Goal: Find specific page/section: Find specific page/section

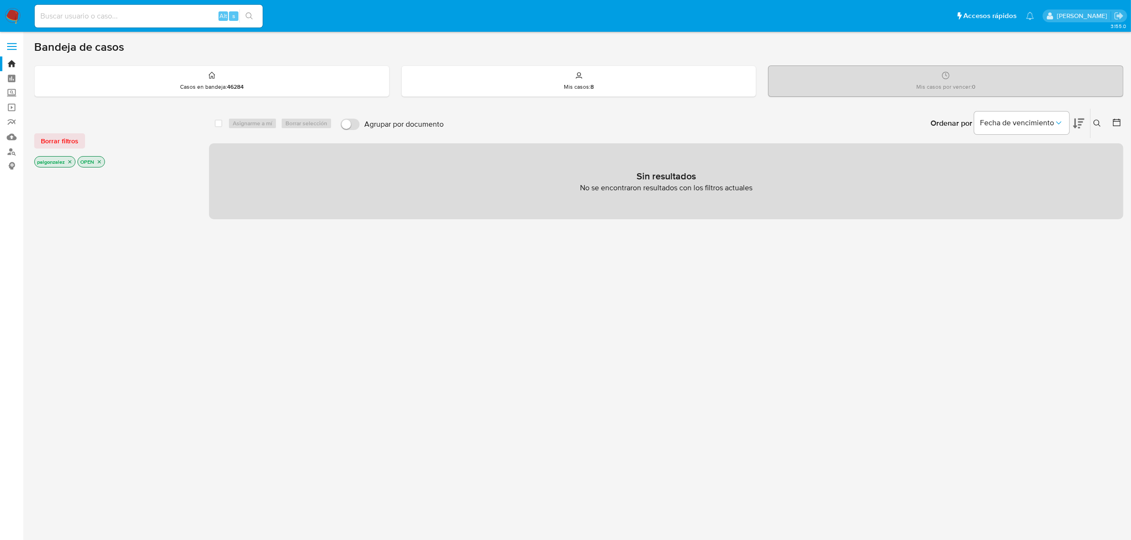
click at [69, 160] on icon "close-filter" at bounding box center [70, 162] width 6 height 6
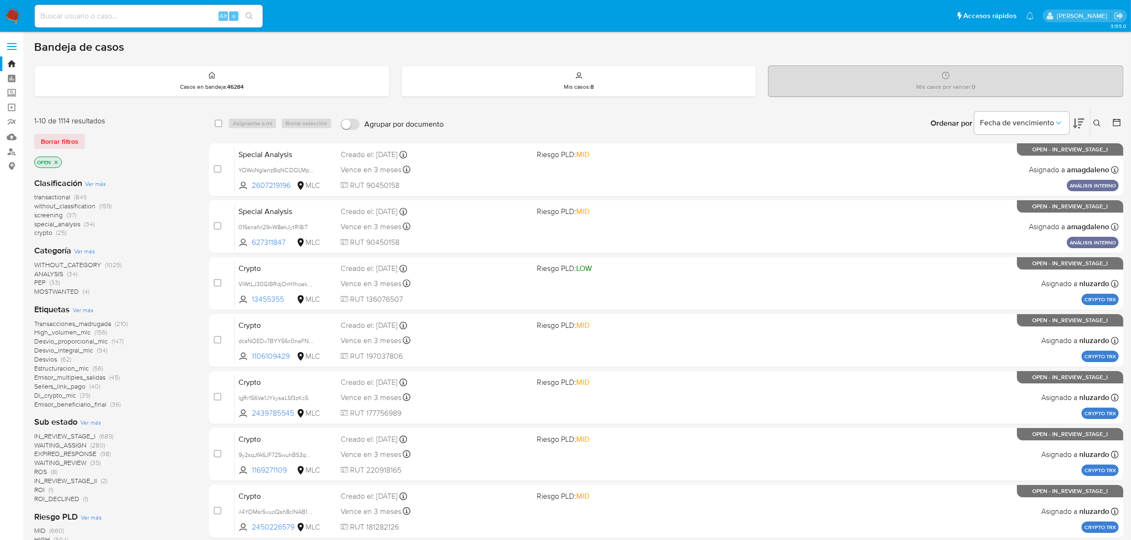
click at [58, 162] on icon "close-filter" at bounding box center [56, 163] width 6 height 6
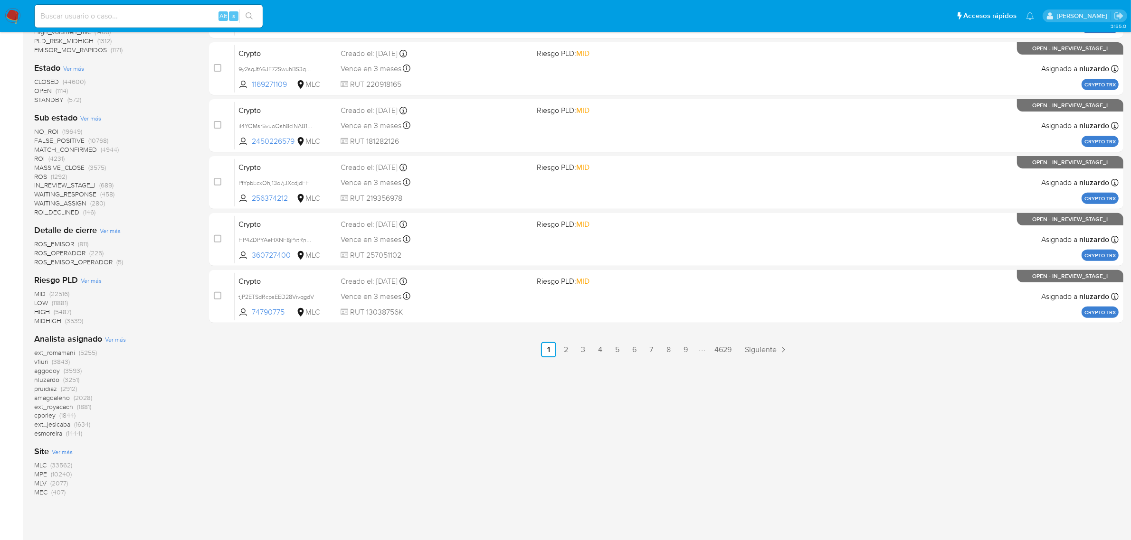
scroll to position [393, 0]
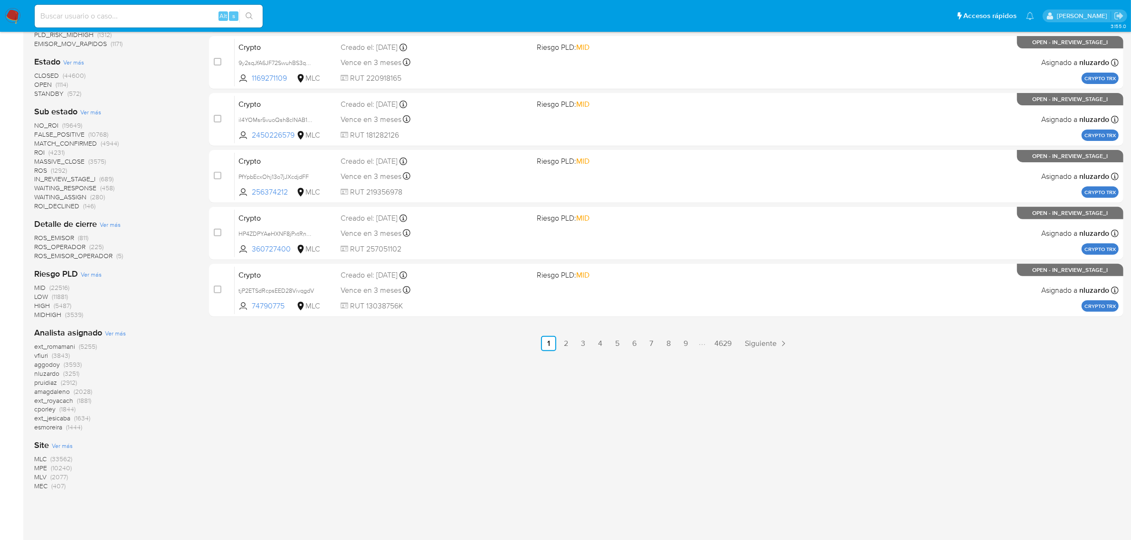
click at [37, 456] on span "MLC" at bounding box center [40, 458] width 12 height 9
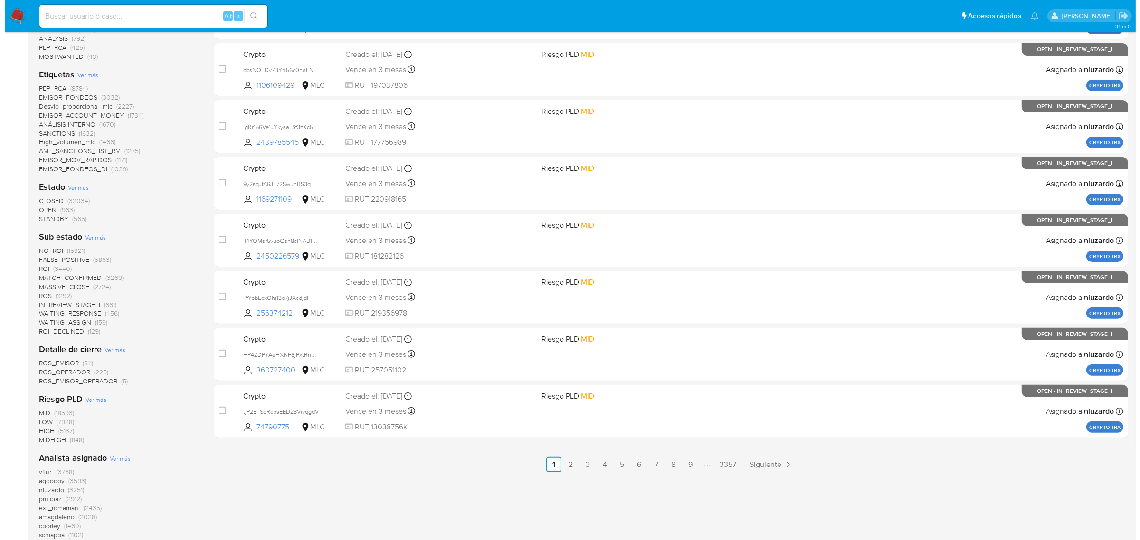
scroll to position [339, 0]
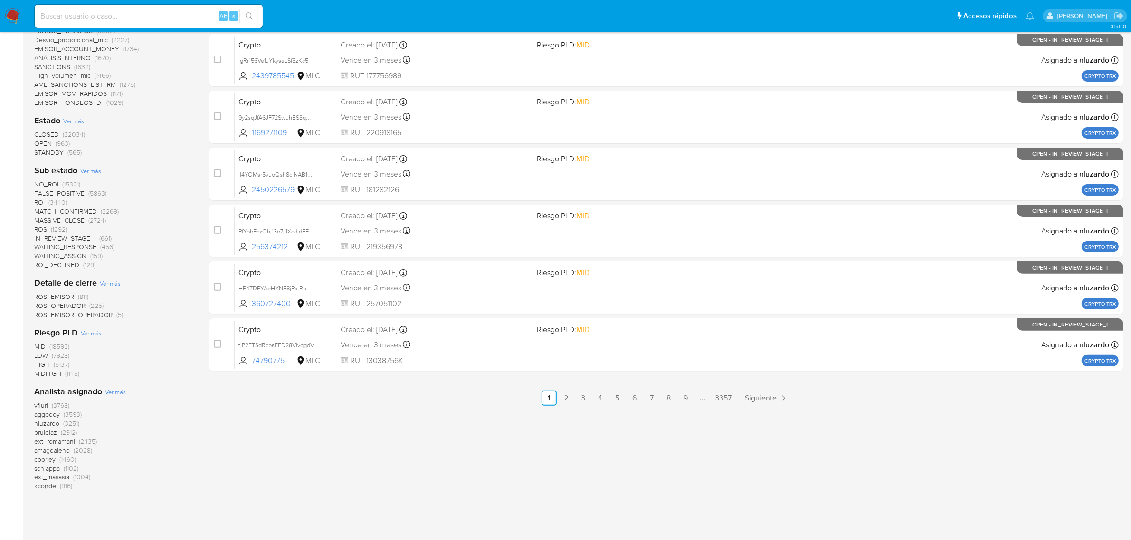
click at [85, 167] on span "Ver más" at bounding box center [90, 171] width 21 height 9
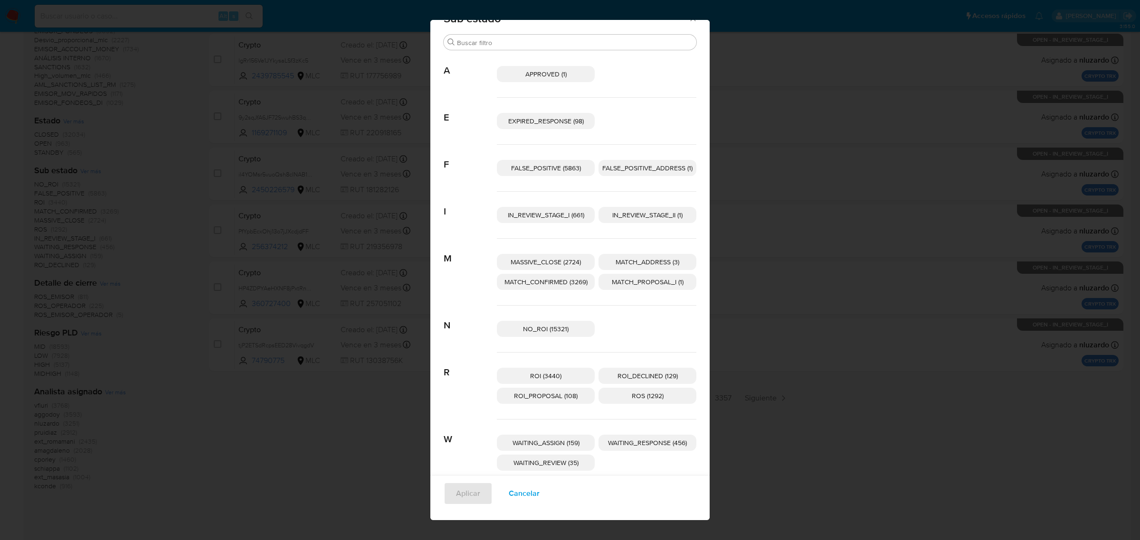
scroll to position [29, 0]
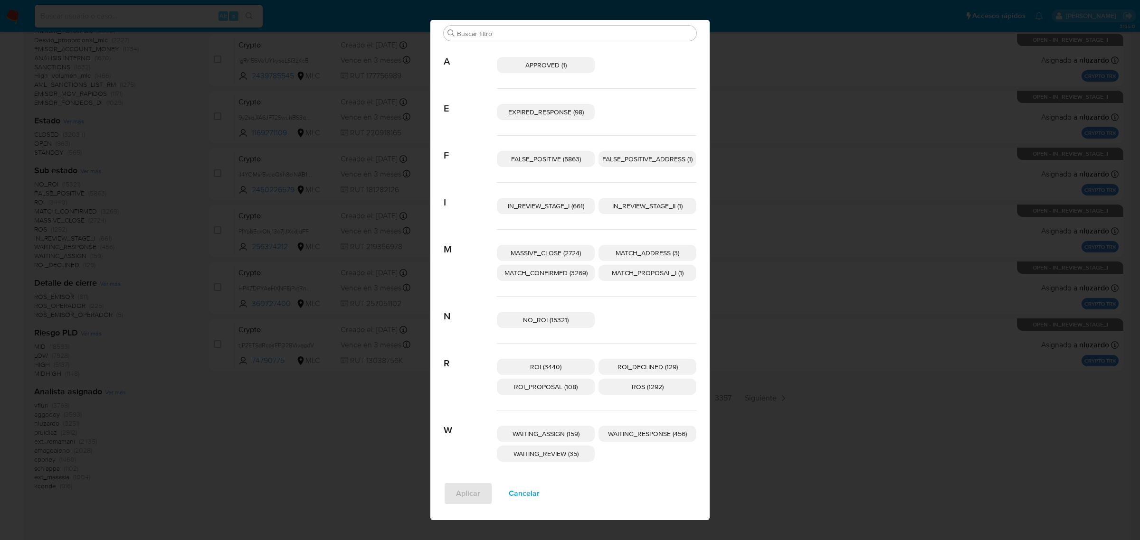
click at [562, 383] on span "ROI_PROPOSAL (108)" at bounding box center [546, 386] width 64 height 9
click at [456, 497] on span "Aplicar" at bounding box center [468, 493] width 24 height 21
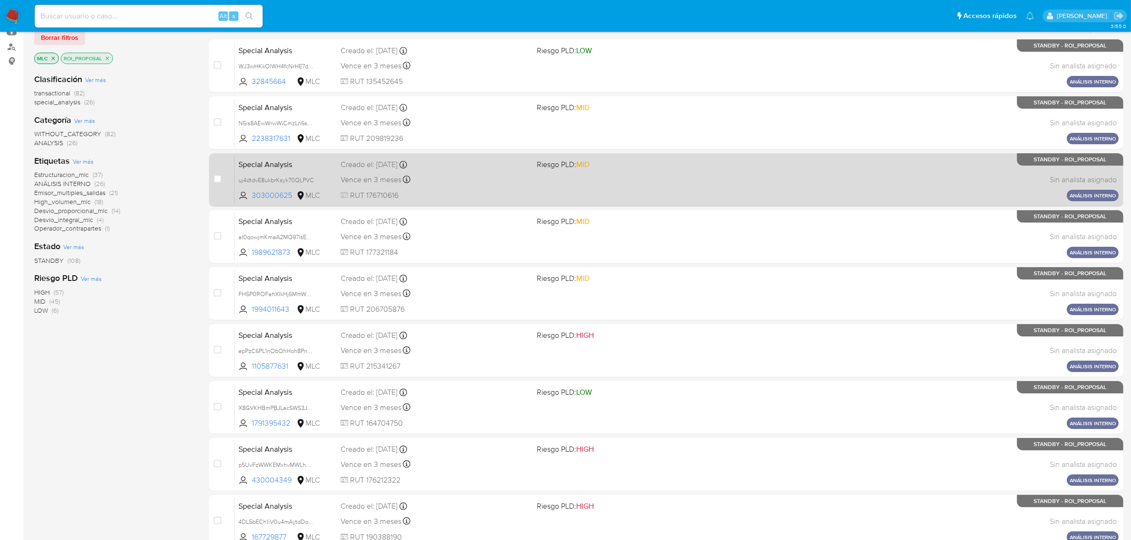
scroll to position [208, 0]
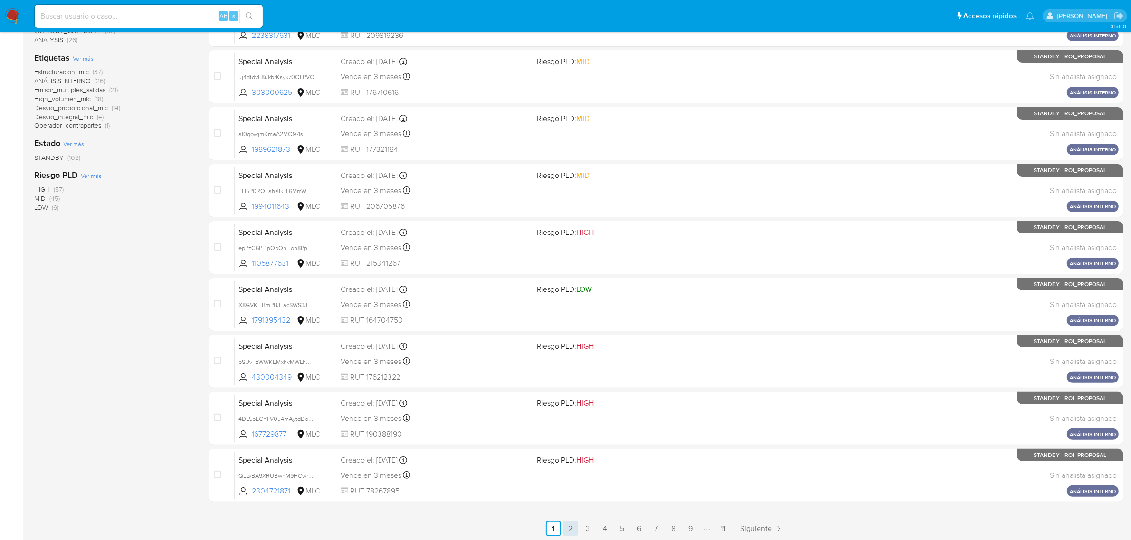
click at [570, 528] on link "2" at bounding box center [570, 528] width 15 height 15
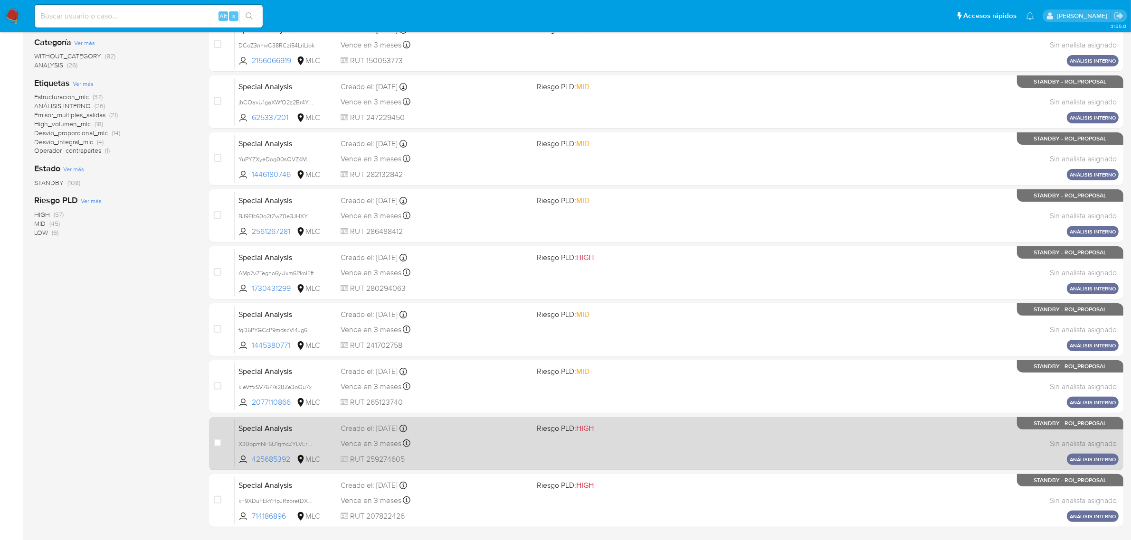
scroll to position [208, 0]
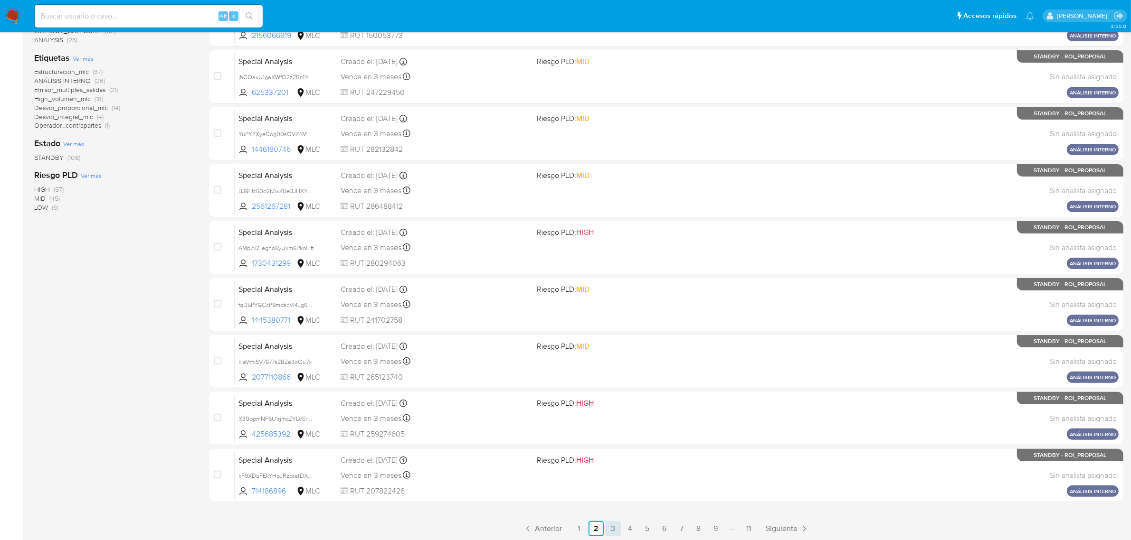
click at [611, 521] on link "3" at bounding box center [612, 528] width 15 height 15
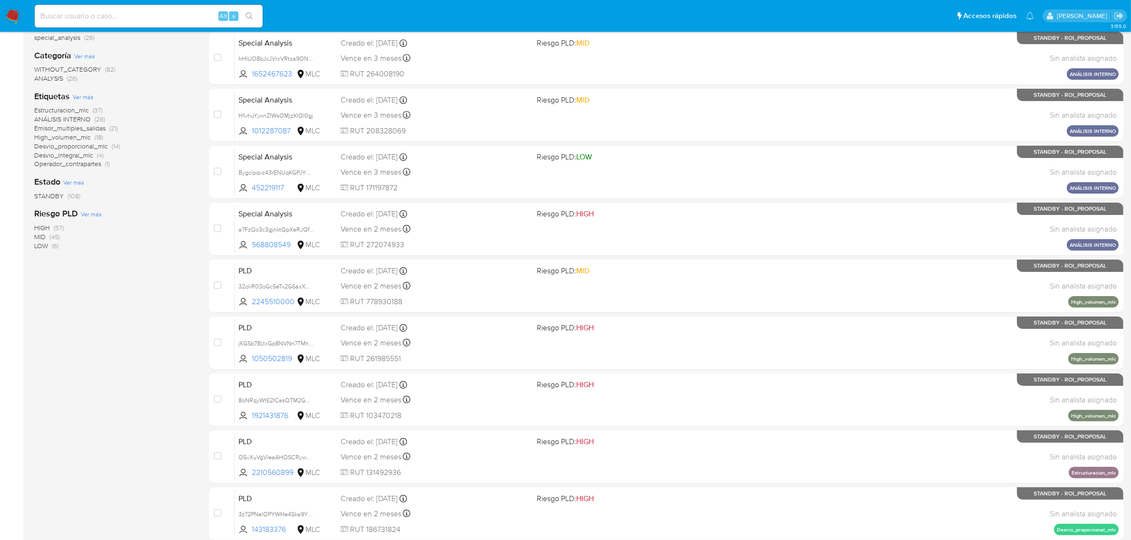
scroll to position [149, 0]
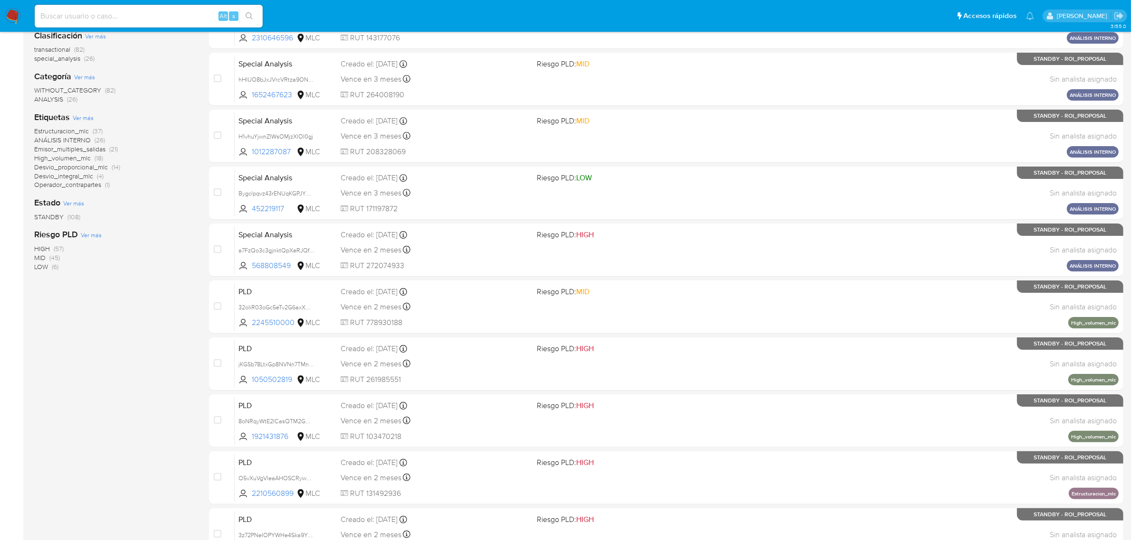
click at [59, 155] on span "High_volumen_mlc" at bounding box center [62, 157] width 57 height 9
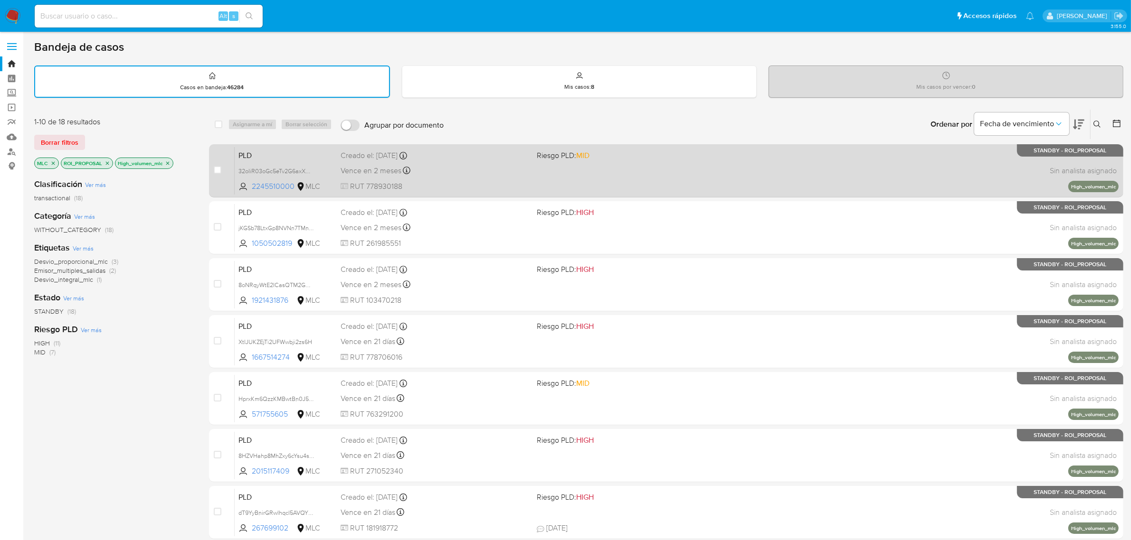
scroll to position [3, 0]
